Goal: Find contact information: Find contact information

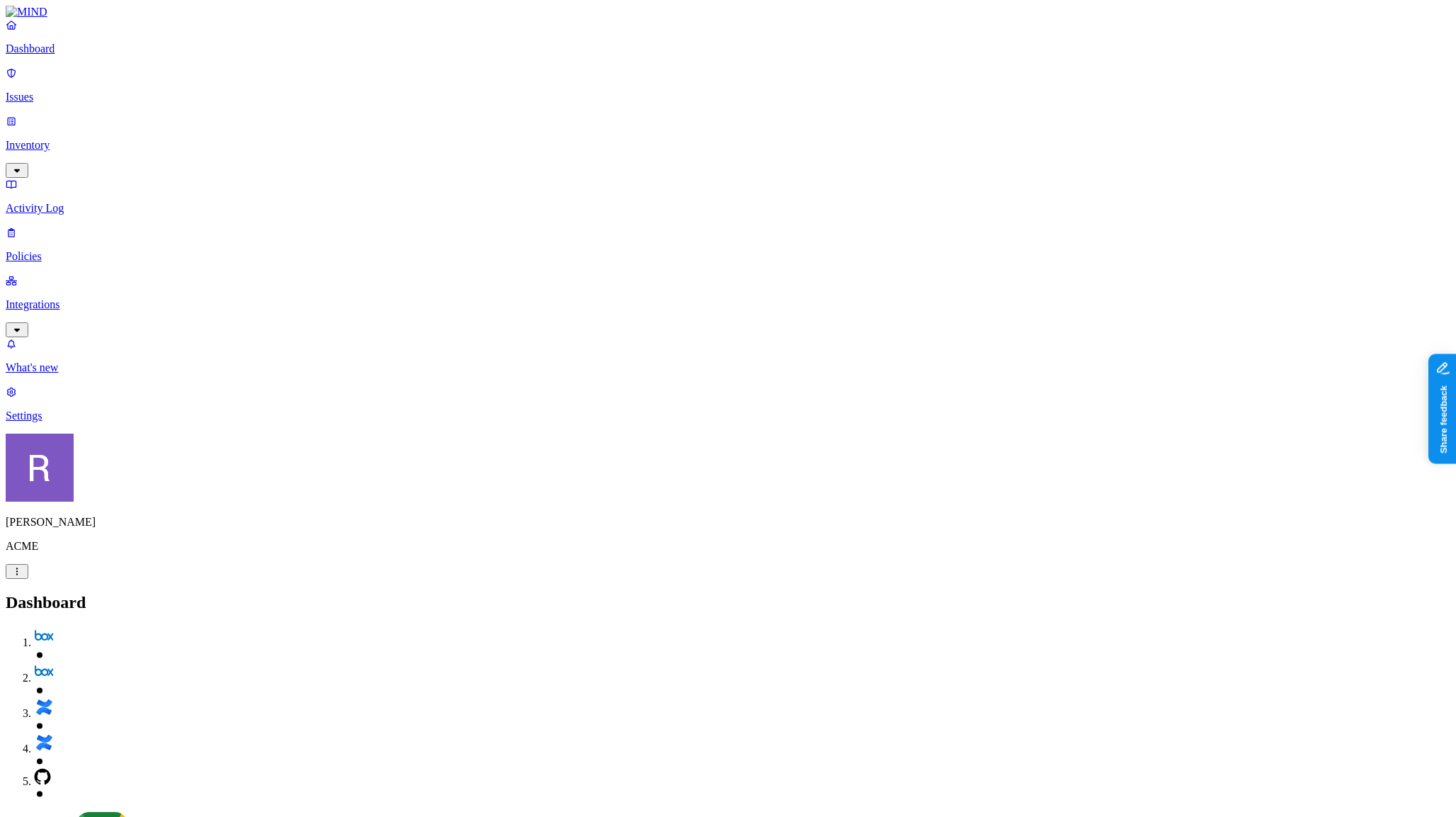
scroll to position [68, 0]
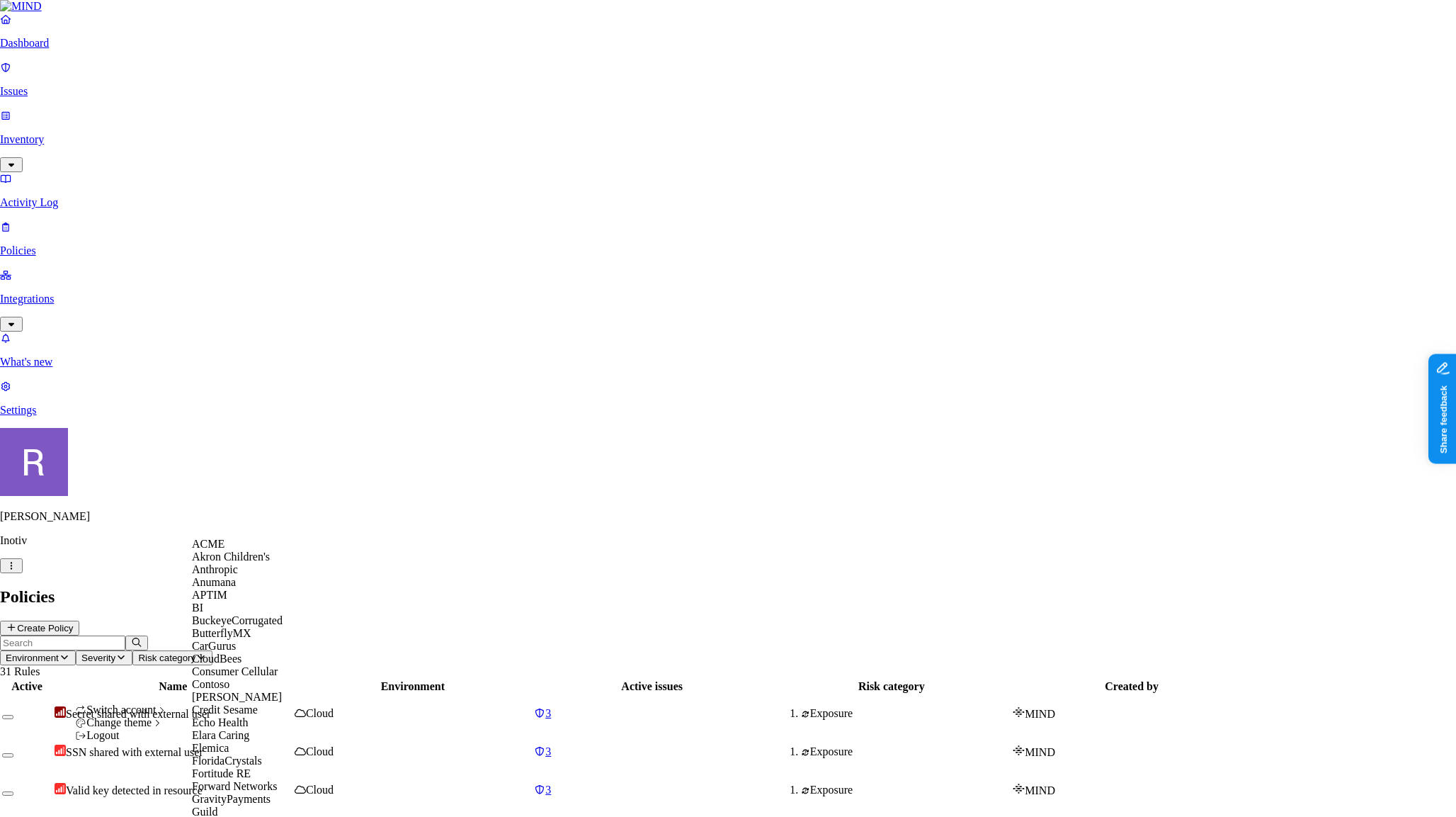
click at [225, 601] on span "APTIM" at bounding box center [210, 595] width 35 height 12
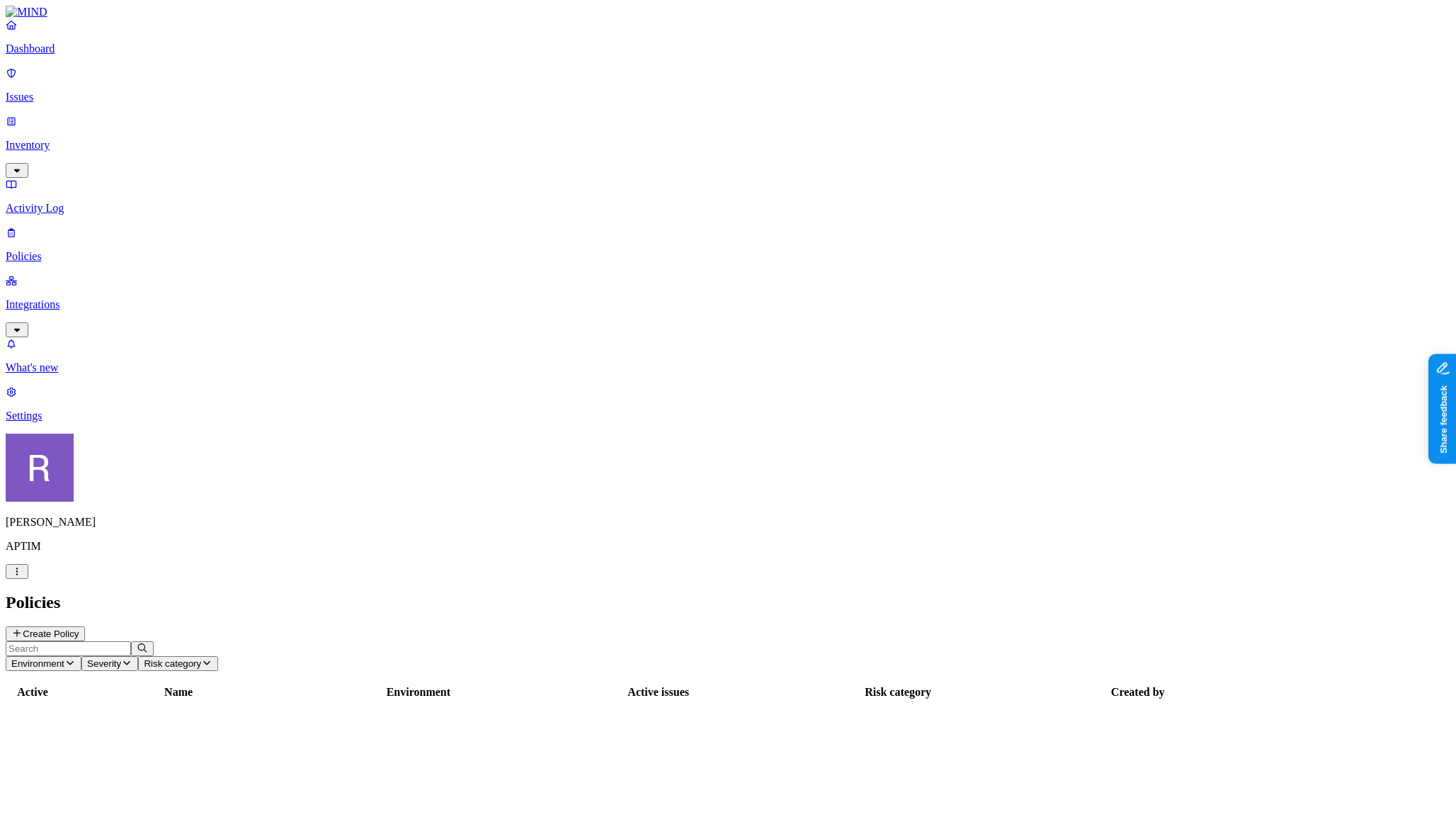
click at [66, 422] on p "Settings" at bounding box center [728, 416] width 1445 height 13
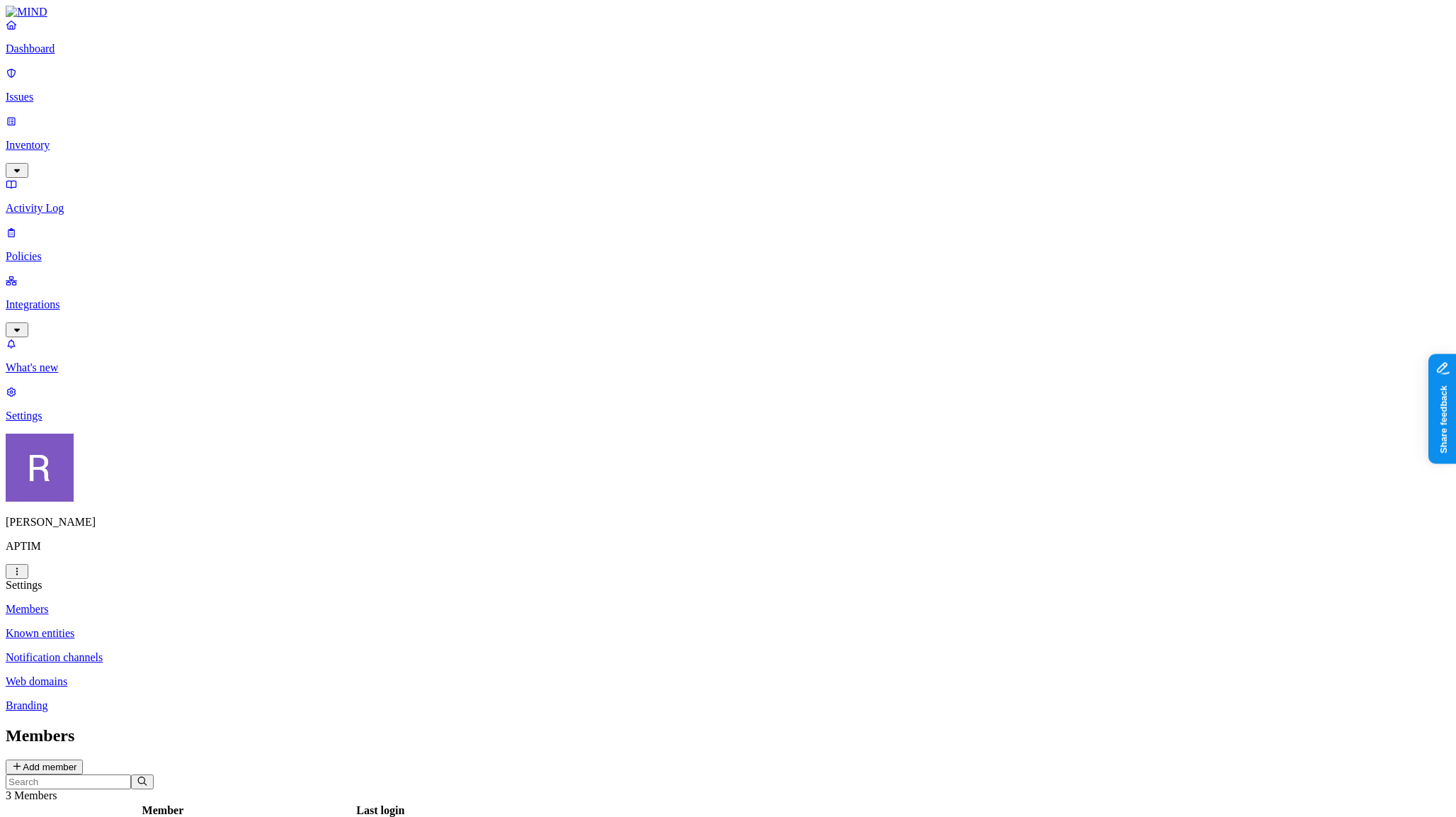
drag, startPoint x: 799, startPoint y: 222, endPoint x: 654, endPoint y: 325, distance: 177.9
copy figcaption "jett.stanzione@aptim.com"
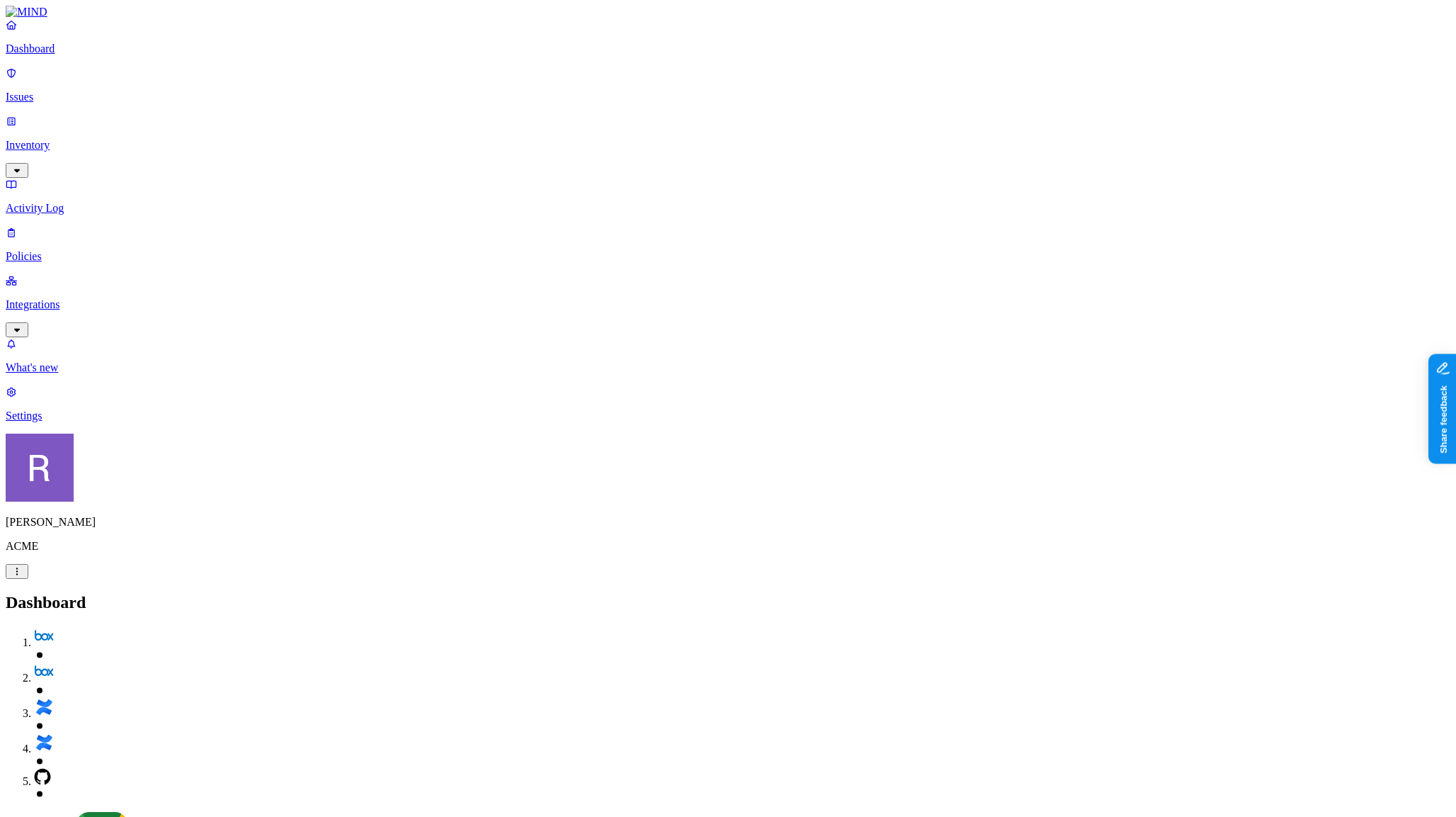
scroll to position [68, 0]
